Goal: Navigation & Orientation: Find specific page/section

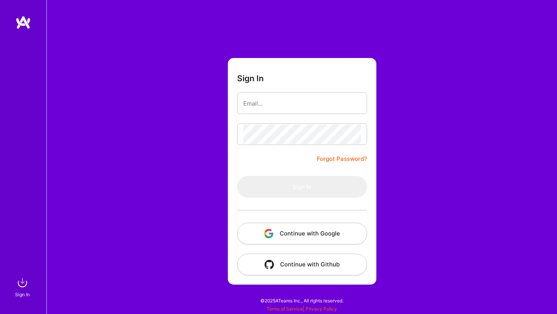
click at [313, 230] on button "Continue with Google" at bounding box center [302, 234] width 130 height 22
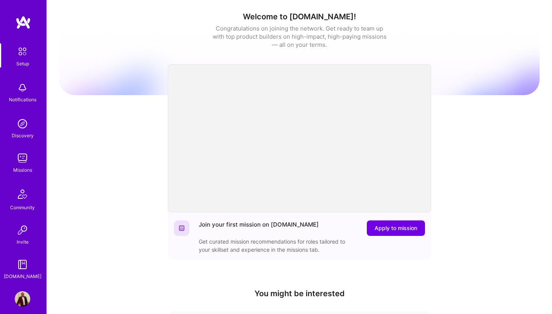
click at [15, 160] on img at bounding box center [22, 158] width 15 height 15
